Goal: Task Accomplishment & Management: Manage account settings

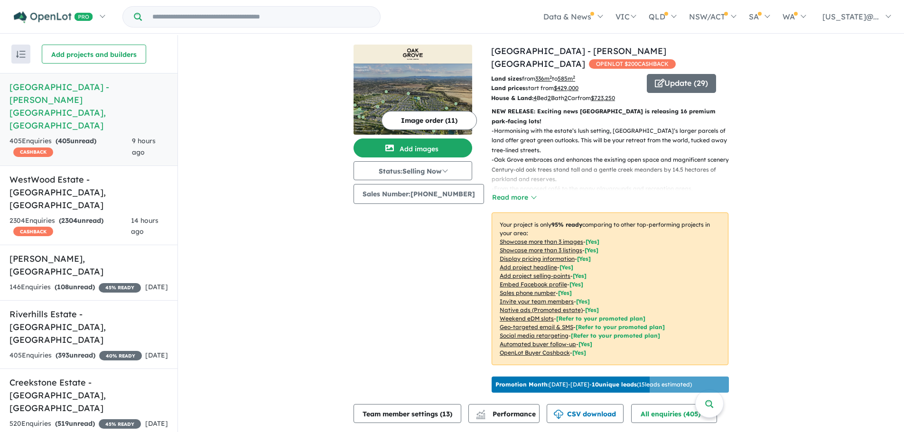
click at [561, 247] on u "Showcase more than 3 listings" at bounding box center [541, 250] width 83 height 7
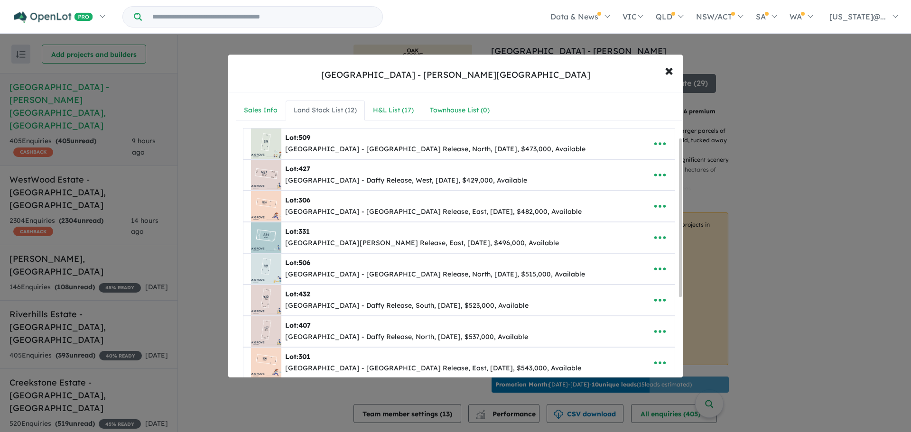
scroll to position [226, 0]
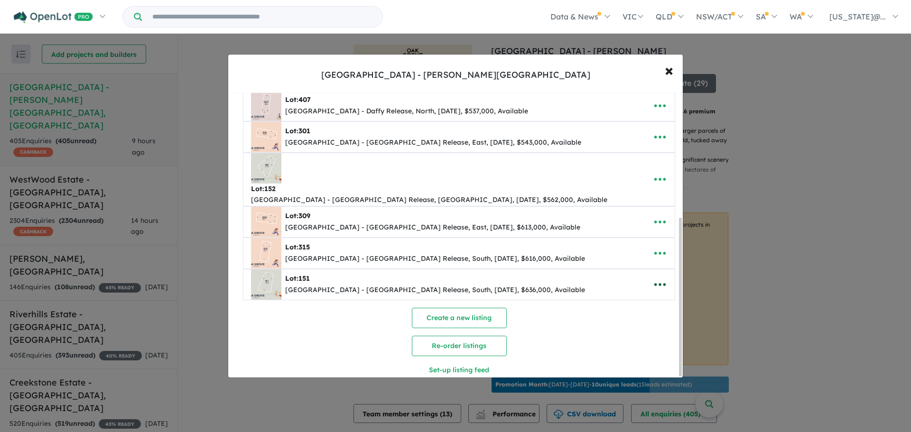
click at [661, 278] on icon "button" at bounding box center [660, 285] width 14 height 14
click at [635, 319] on link "Remove" at bounding box center [639, 330] width 70 height 22
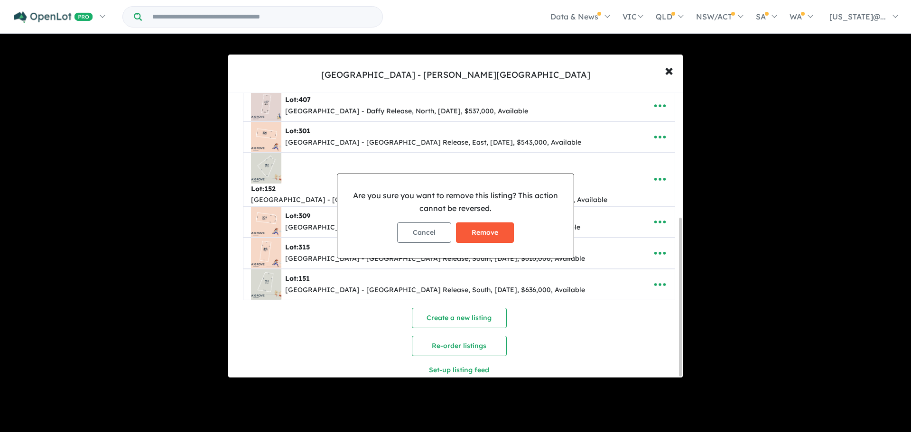
click at [486, 227] on button "Remove" at bounding box center [485, 233] width 58 height 20
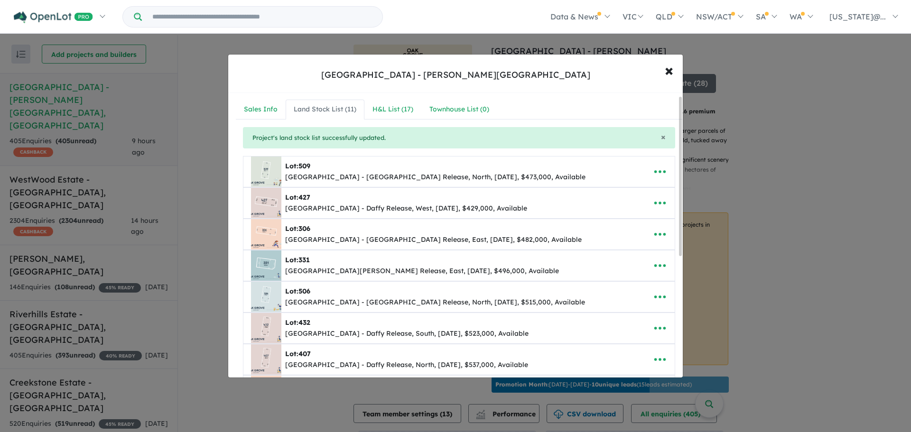
scroll to position [0, 0]
click at [666, 78] on span "×" at bounding box center [669, 70] width 9 height 20
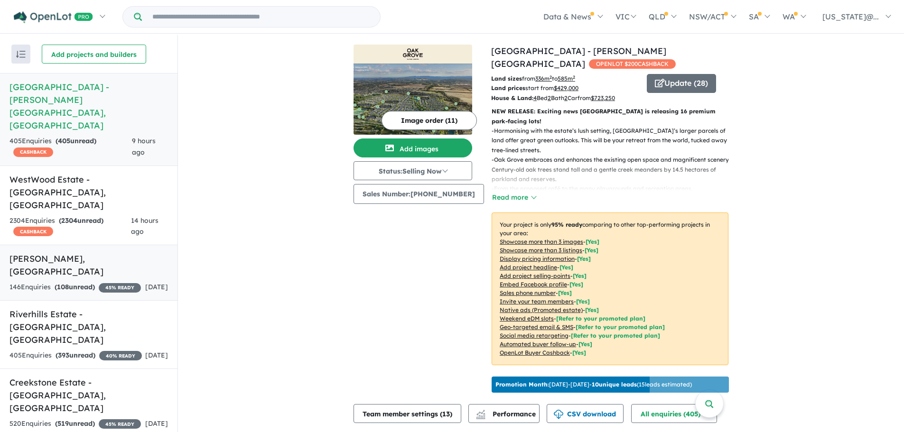
click at [79, 253] on h5 "[PERSON_NAME] , [GEOGRAPHIC_DATA]" at bounding box center [88, 266] width 159 height 26
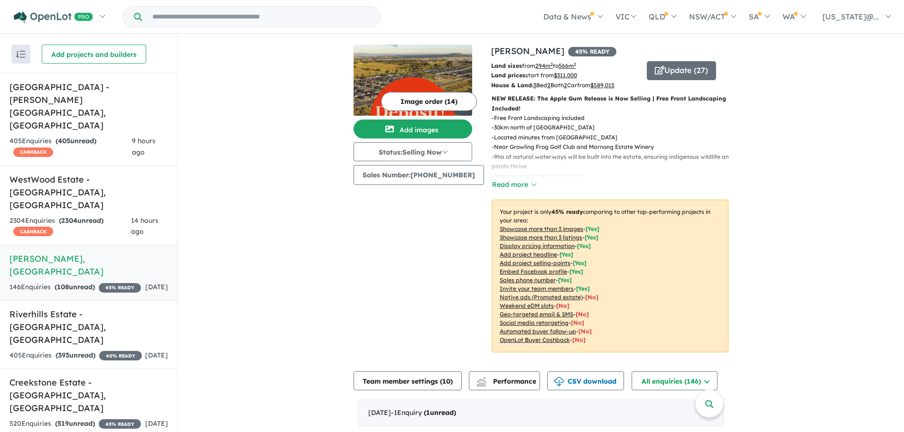
click at [551, 239] on u "Showcase more than 3 listings" at bounding box center [541, 237] width 83 height 7
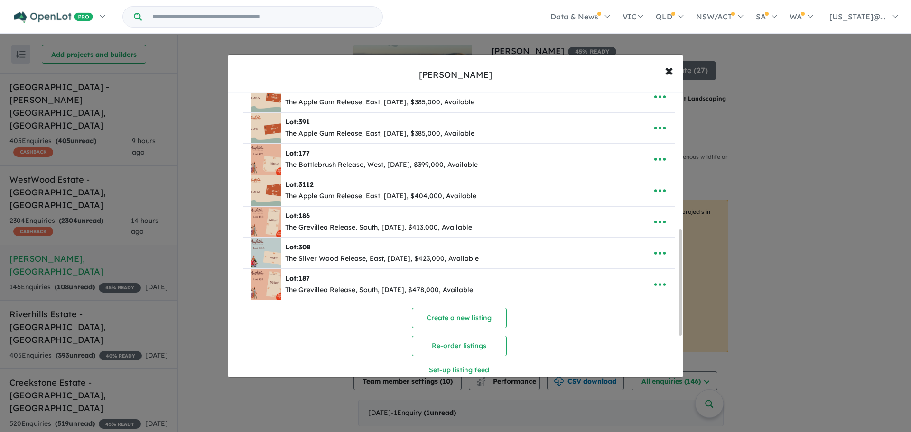
scroll to position [477, 0]
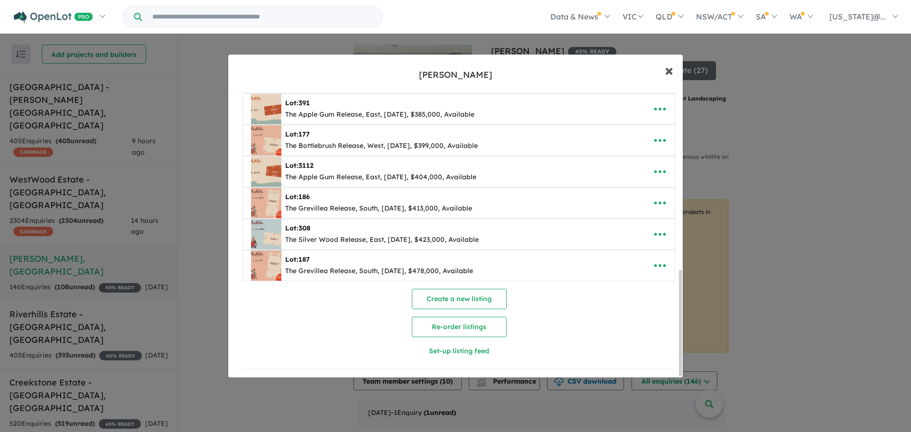
click at [673, 70] on span "×" at bounding box center [669, 70] width 9 height 20
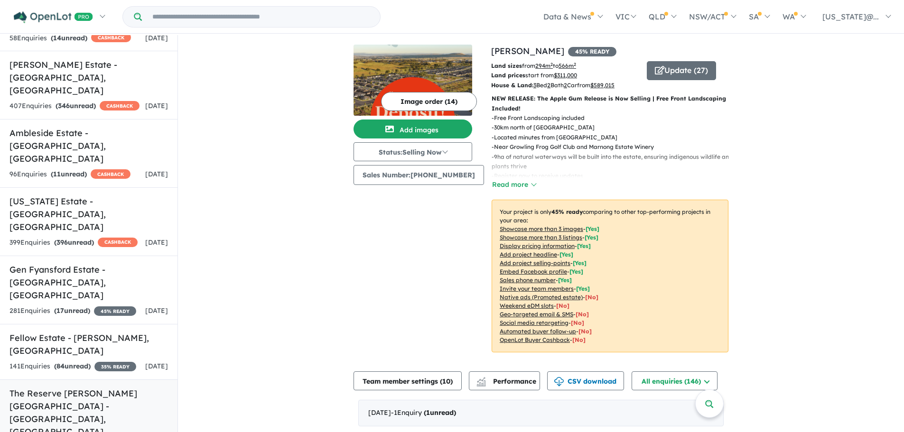
scroll to position [446, 0]
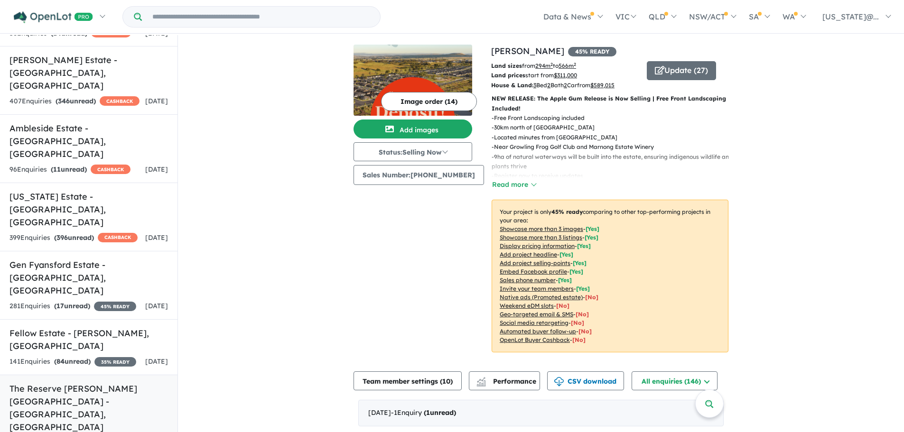
click at [125, 383] on h5 "The Reserve [PERSON_NAME][GEOGRAPHIC_DATA] - [GEOGRAPHIC_DATA] , [GEOGRAPHIC_DA…" at bounding box center [88, 408] width 159 height 51
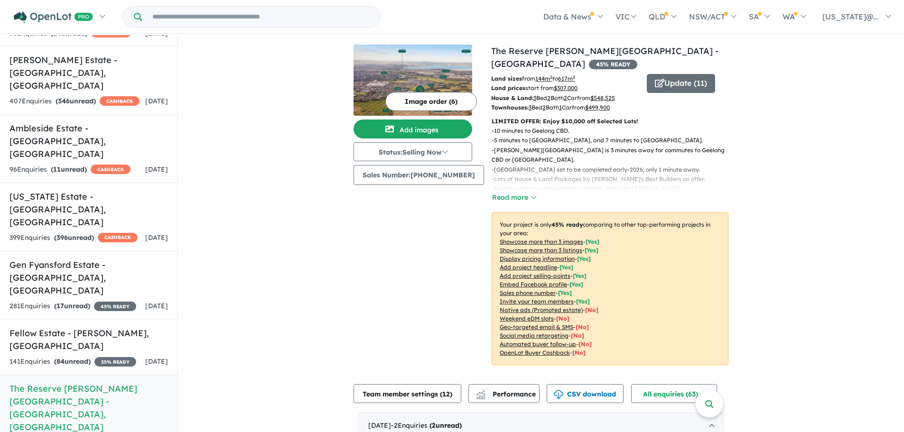
click at [558, 253] on u "Showcase more than 3 listings" at bounding box center [541, 250] width 83 height 7
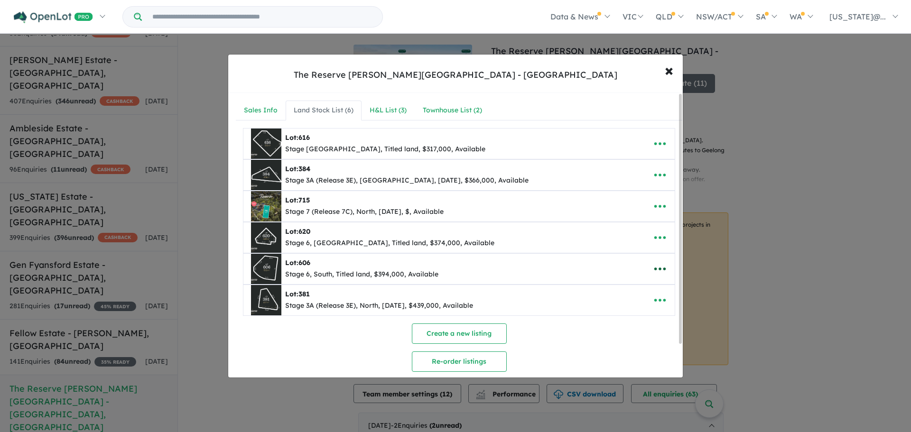
click at [655, 263] on icon "button" at bounding box center [660, 269] width 14 height 14
click at [636, 319] on link "Remove" at bounding box center [639, 314] width 70 height 22
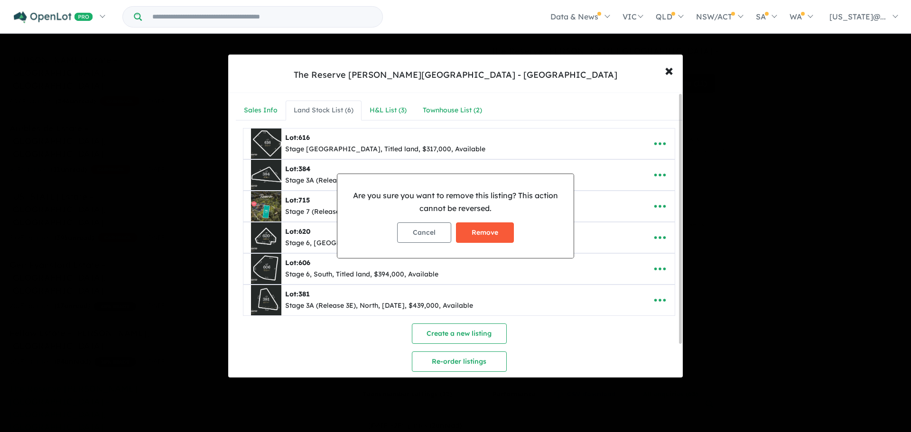
click at [491, 233] on button "Remove" at bounding box center [485, 233] width 58 height 20
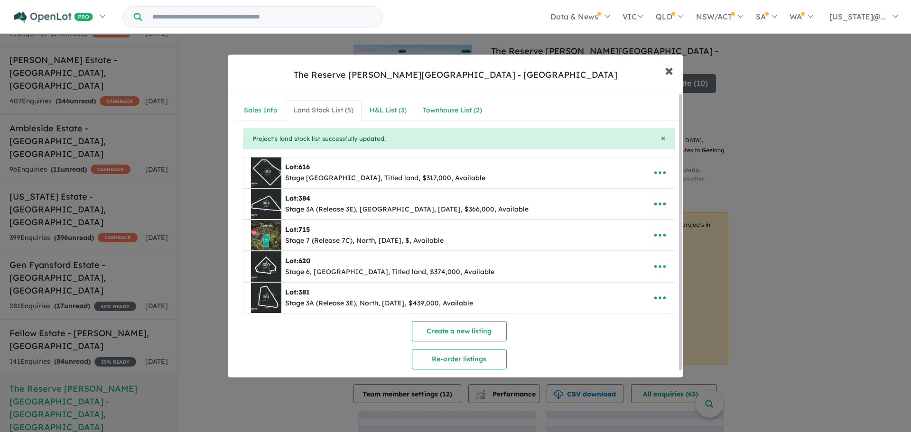
click at [668, 72] on span "×" at bounding box center [669, 70] width 9 height 20
